Goal: Contribute content: Contribute content

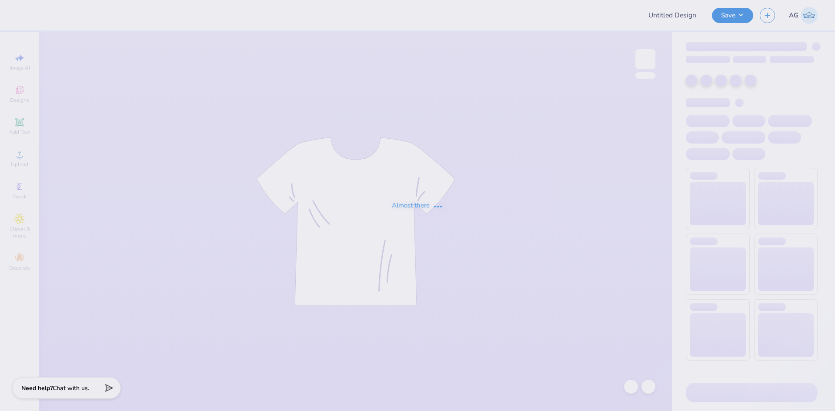
type input "fdoc"
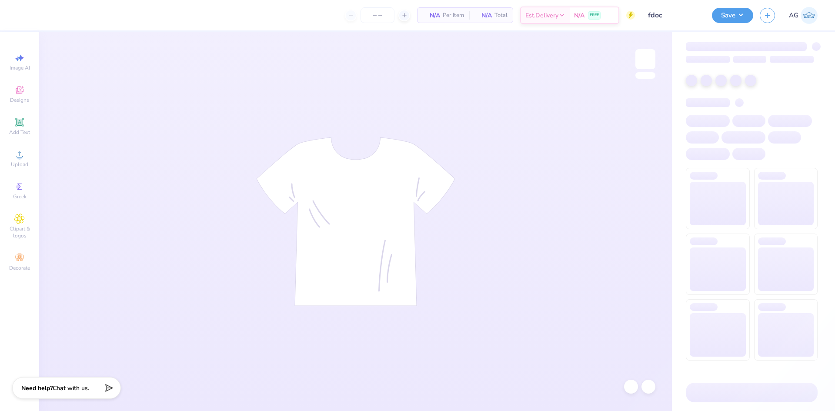
type input "24"
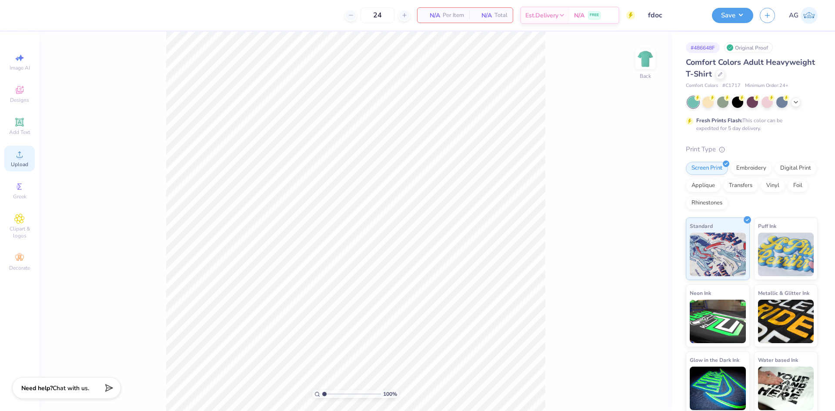
click at [30, 161] on div "Upload" at bounding box center [19, 159] width 30 height 26
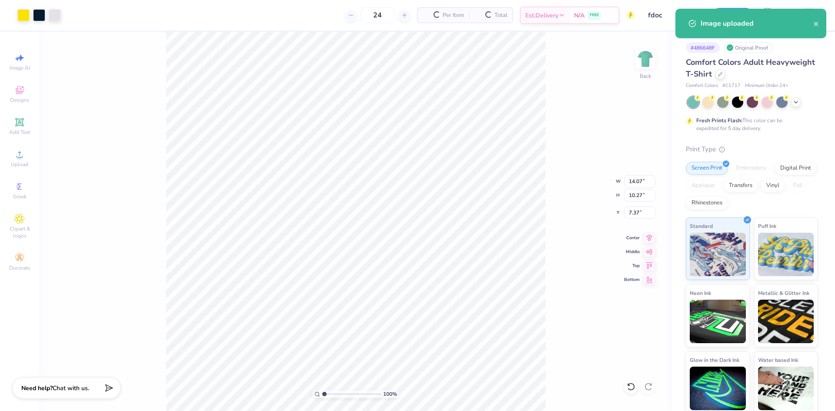
click at [633, 188] on div "100 % Back W 14.07 14.07 " H 10.27 10.27 " Y 7.37 7.37 " Center Middle Top Bott…" at bounding box center [355, 221] width 633 height 379
click at [634, 183] on div "100 % Back W 14.07 H 10.27 Y 7.37 Center Middle Top Bottom" at bounding box center [355, 221] width 633 height 379
click at [647, 178] on input "14.07" at bounding box center [639, 181] width 31 height 12
click at [55, 17] on div at bounding box center [55, 14] width 12 height 12
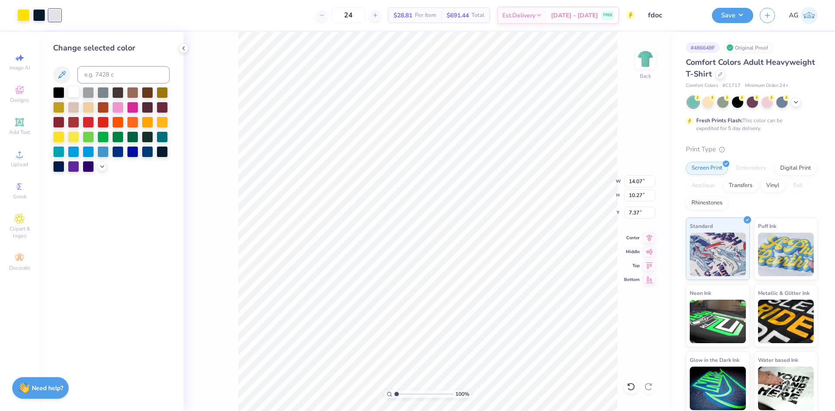
click at [70, 94] on div at bounding box center [73, 91] width 11 height 11
click at [633, 182] on input "14.07" at bounding box center [639, 181] width 31 height 12
type input "3.00"
type input "2.19"
type input "11.41"
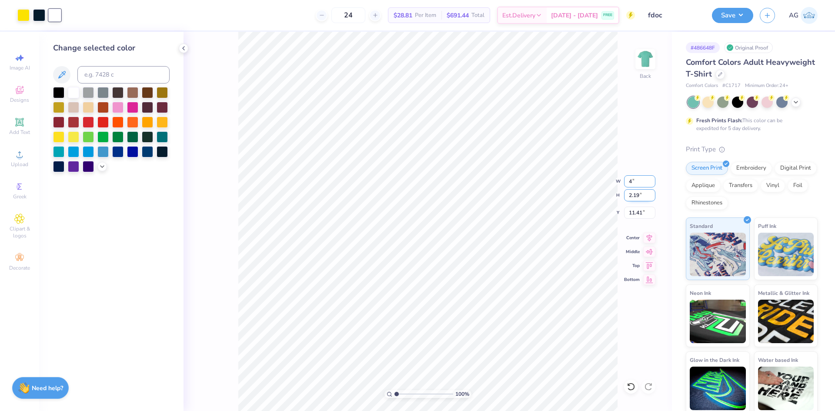
type input "4.00"
type input "2.92"
click at [633, 216] on input "6.16" at bounding box center [639, 213] width 31 height 12
type input "3.00"
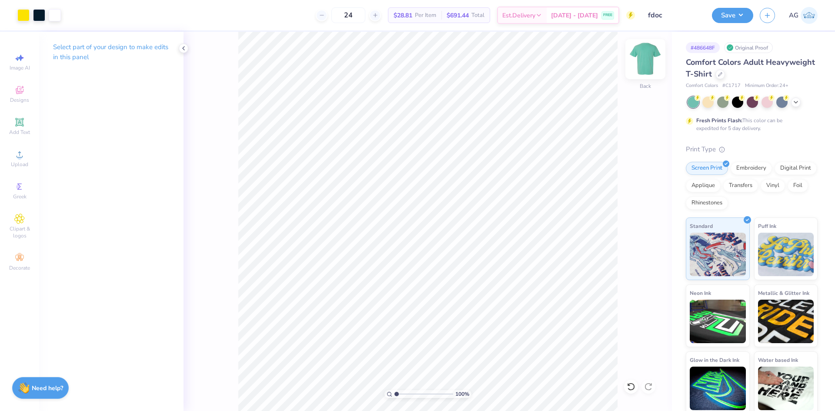
click at [638, 71] on div "Back" at bounding box center [645, 64] width 20 height 31
click at [16, 157] on icon at bounding box center [19, 154] width 10 height 10
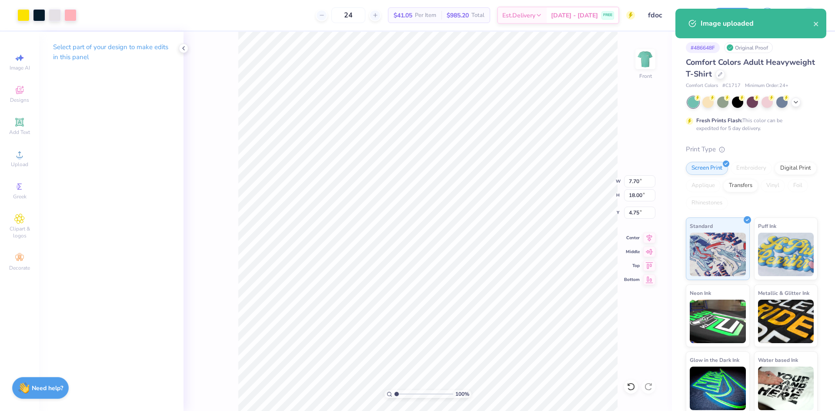
click at [63, 15] on div at bounding box center [46, 15] width 59 height 12
click at [55, 15] on div at bounding box center [55, 14] width 12 height 12
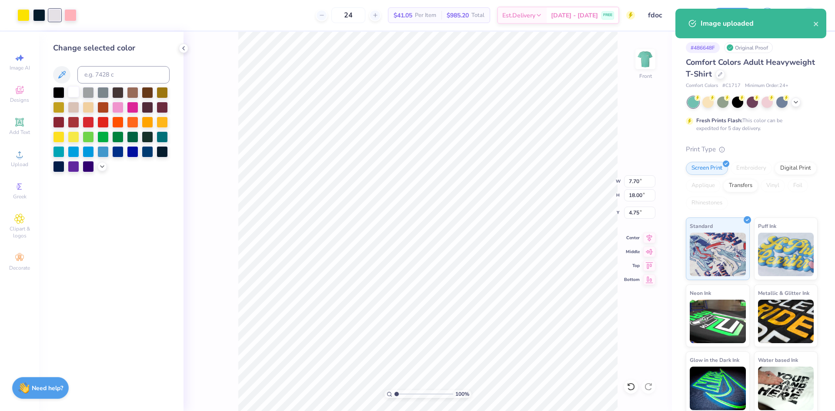
click at [76, 87] on div at bounding box center [73, 91] width 11 height 11
click at [643, 61] on img at bounding box center [644, 58] width 17 height 17
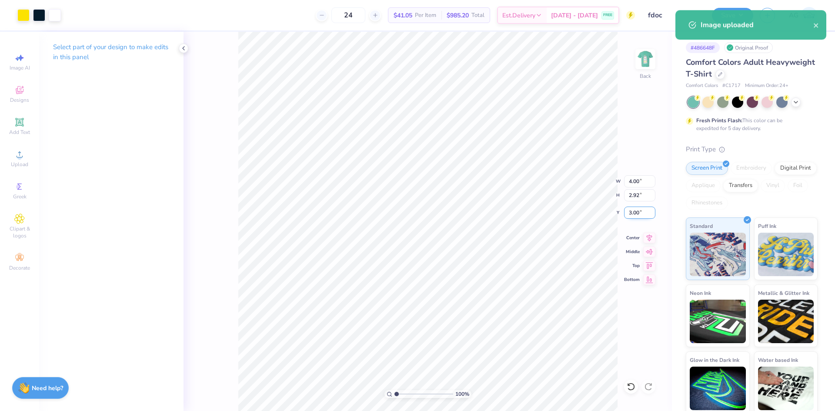
click at [633, 212] on input "3.00" at bounding box center [639, 213] width 31 height 12
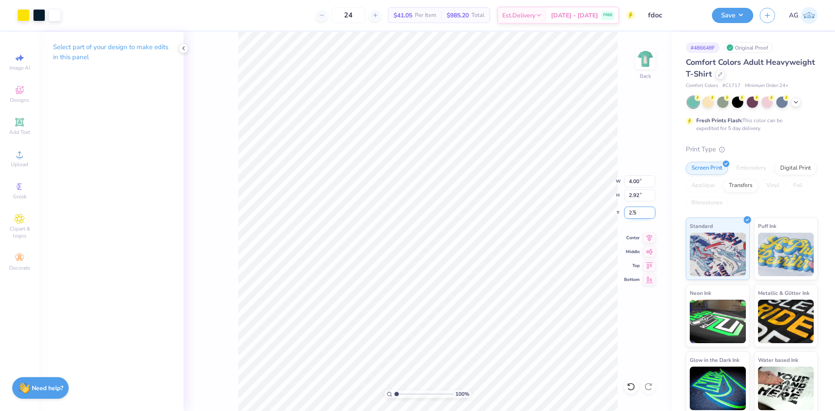
type input "2.50"
click at [638, 76] on div "Back" at bounding box center [645, 64] width 20 height 31
click at [646, 191] on input "18.00" at bounding box center [639, 195] width 31 height 12
type input "15"
type input "6.42"
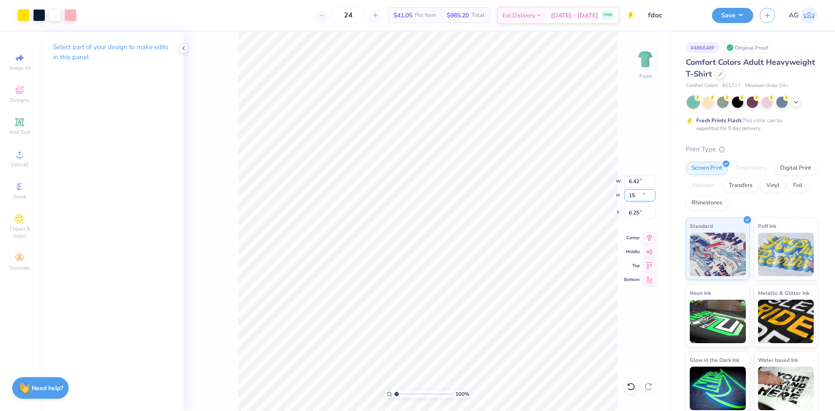
type input "15.00"
click at [642, 214] on input "6.25" at bounding box center [639, 213] width 31 height 12
type input "3.00"
click at [649, 238] on icon at bounding box center [649, 236] width 12 height 10
click at [742, 15] on button "Save" at bounding box center [732, 14] width 41 height 15
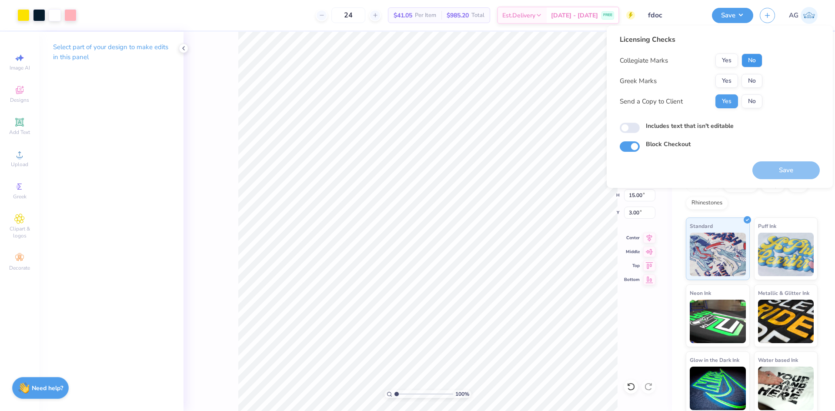
click at [759, 62] on button "No" at bounding box center [751, 60] width 21 height 14
click at [727, 79] on button "Yes" at bounding box center [726, 81] width 23 height 14
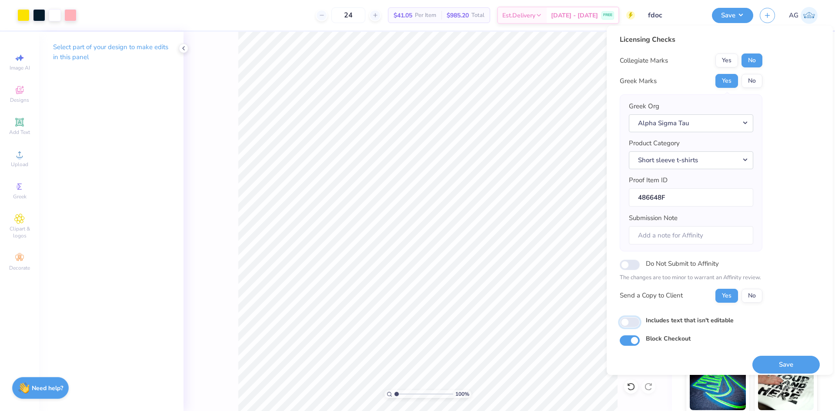
click at [628, 323] on input "Includes text that isn't editable" at bounding box center [630, 322] width 20 height 10
checkbox input "true"
click at [799, 204] on div "Licensing Checks Collegiate Marks Yes No Greek Marks Yes No Greek Org Alpha Sig…" at bounding box center [720, 189] width 200 height 311
click at [636, 343] on input "Block Checkout" at bounding box center [630, 340] width 20 height 10
checkbox input "false"
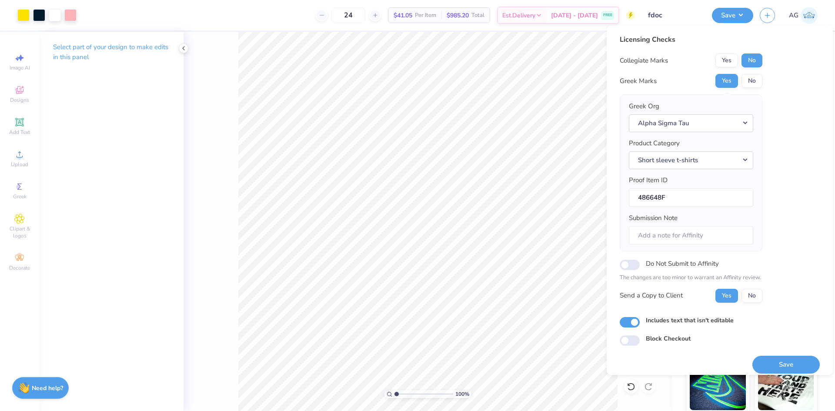
drag, startPoint x: 774, startPoint y: 366, endPoint x: 769, endPoint y: 359, distance: 9.0
click at [774, 365] on button "Save" at bounding box center [785, 365] width 67 height 18
